Goal: Task Accomplishment & Management: Use online tool/utility

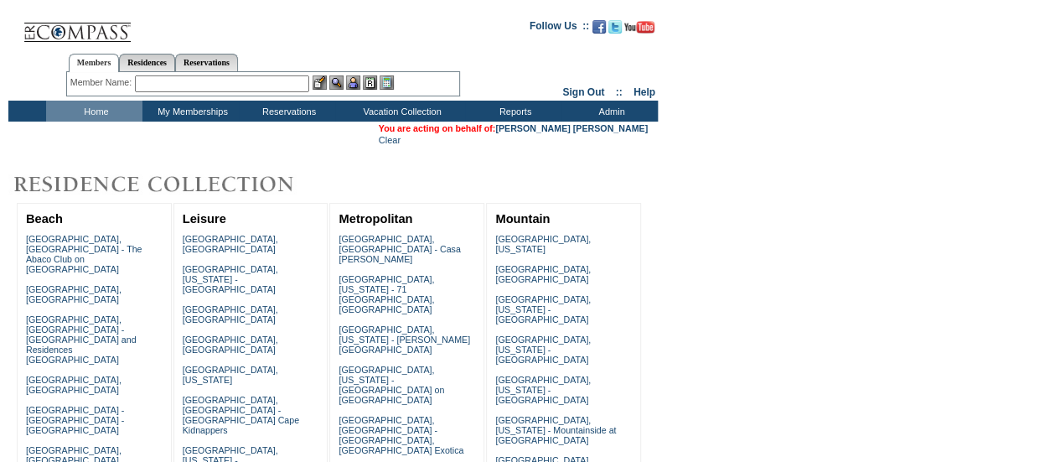
click at [110, 111] on td "Home" at bounding box center [94, 111] width 96 height 21
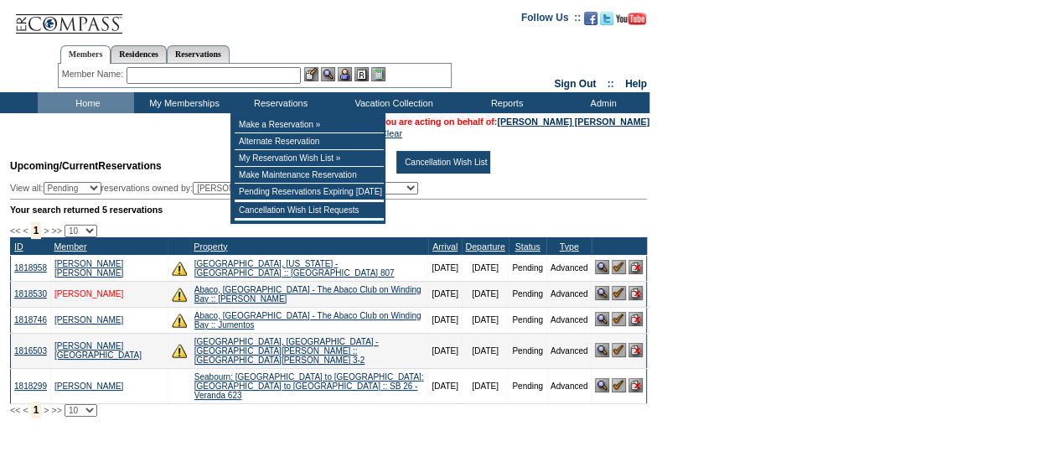
click at [86, 296] on link "[PERSON_NAME]" at bounding box center [88, 293] width 69 height 9
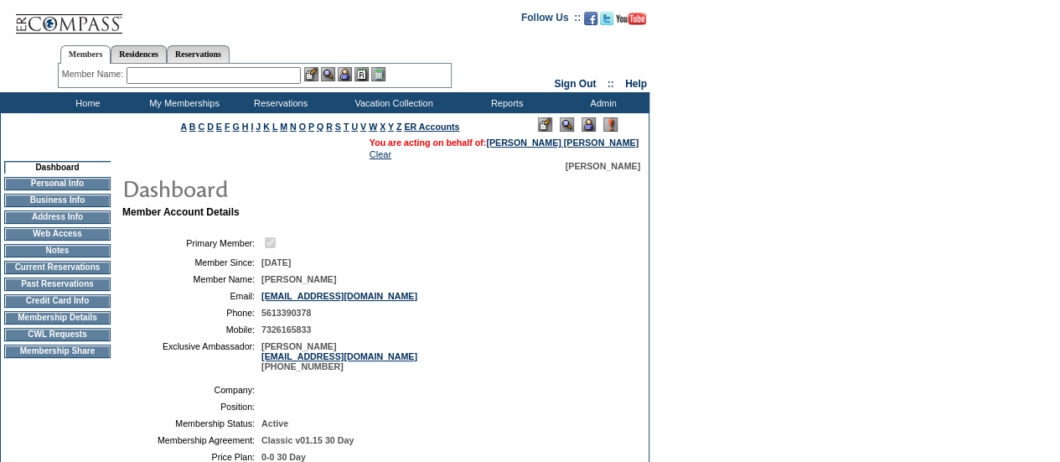
click at [591, 123] on img at bounding box center [588, 124] width 14 height 14
